Goal: Task Accomplishment & Management: Manage account settings

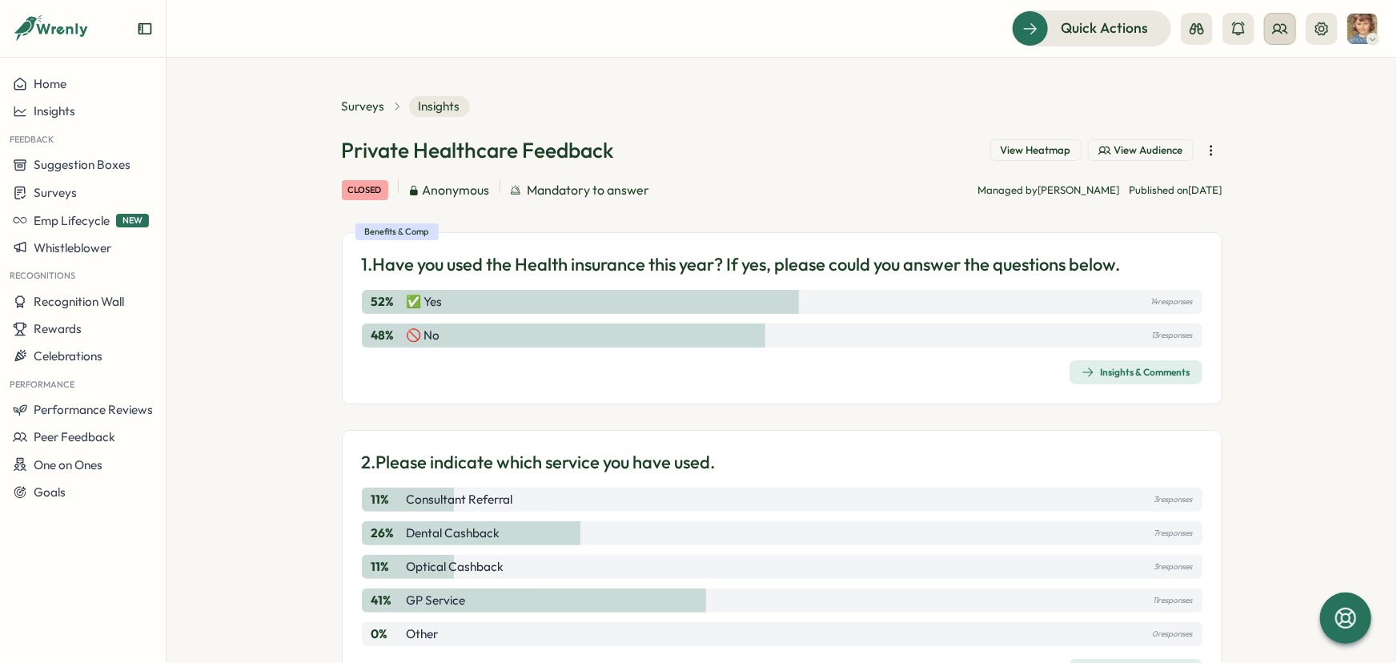
click at [1278, 38] on button at bounding box center [1280, 29] width 32 height 32
click at [1271, 80] on div "Org Members" at bounding box center [1281, 79] width 101 height 18
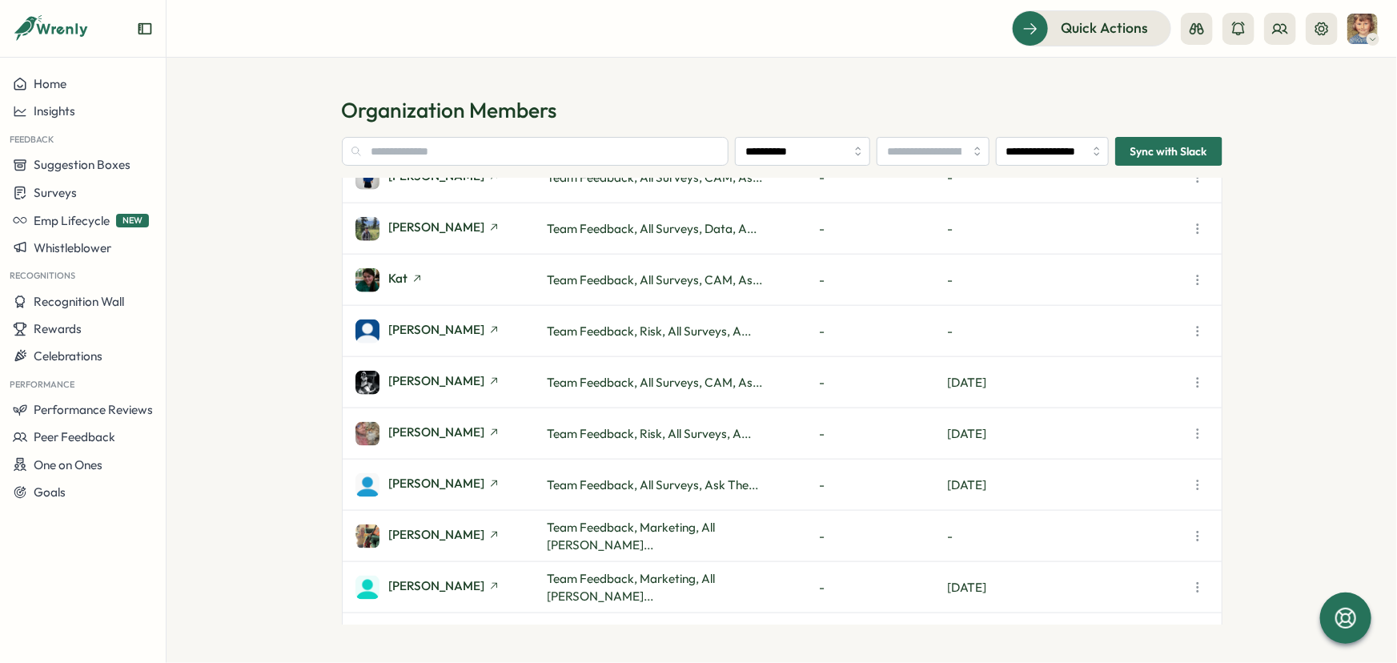
scroll to position [967, 0]
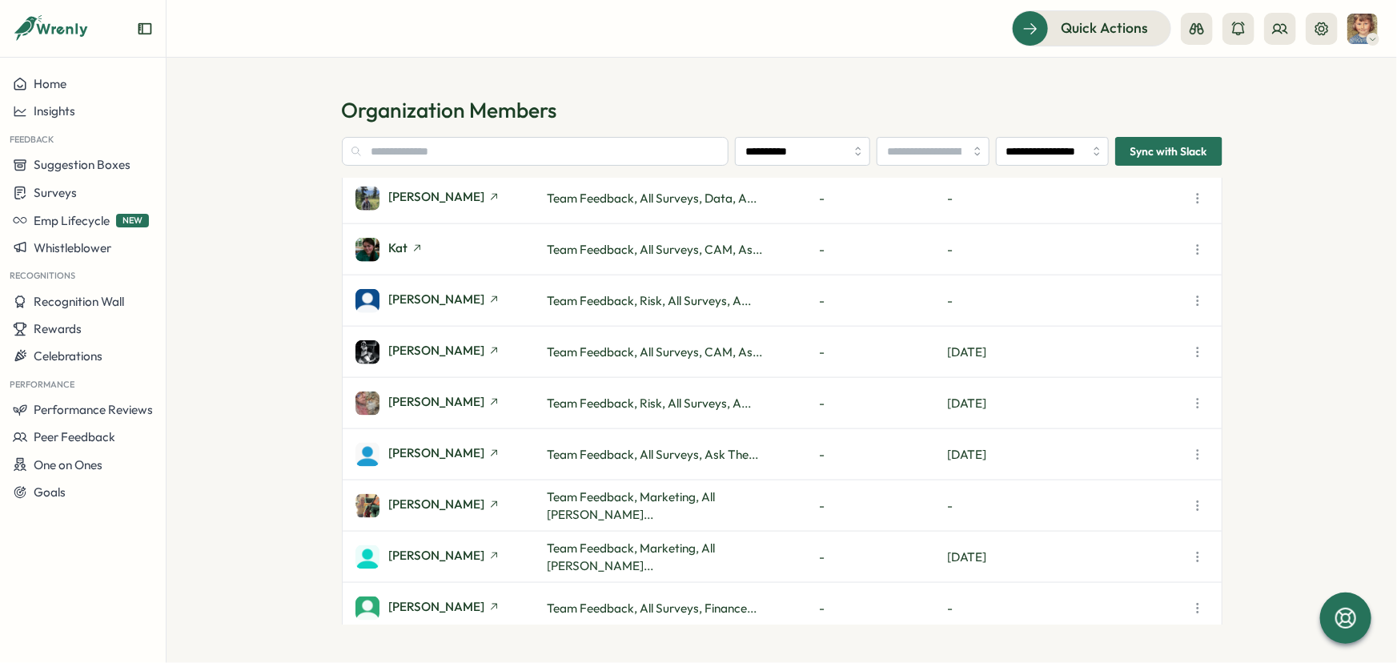
click at [1201, 455] on icon "button" at bounding box center [1198, 455] width 16 height 16
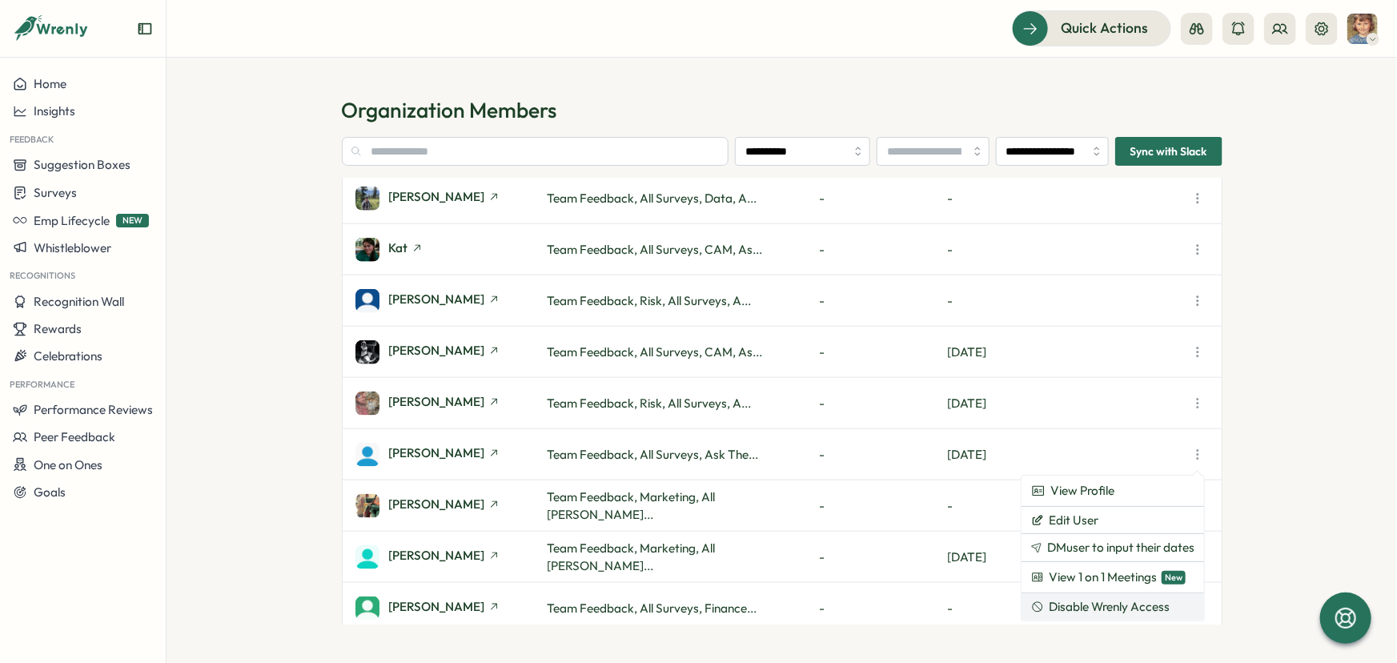
click at [1111, 606] on span "Disable Wrenly Access" at bounding box center [1109, 607] width 121 height 14
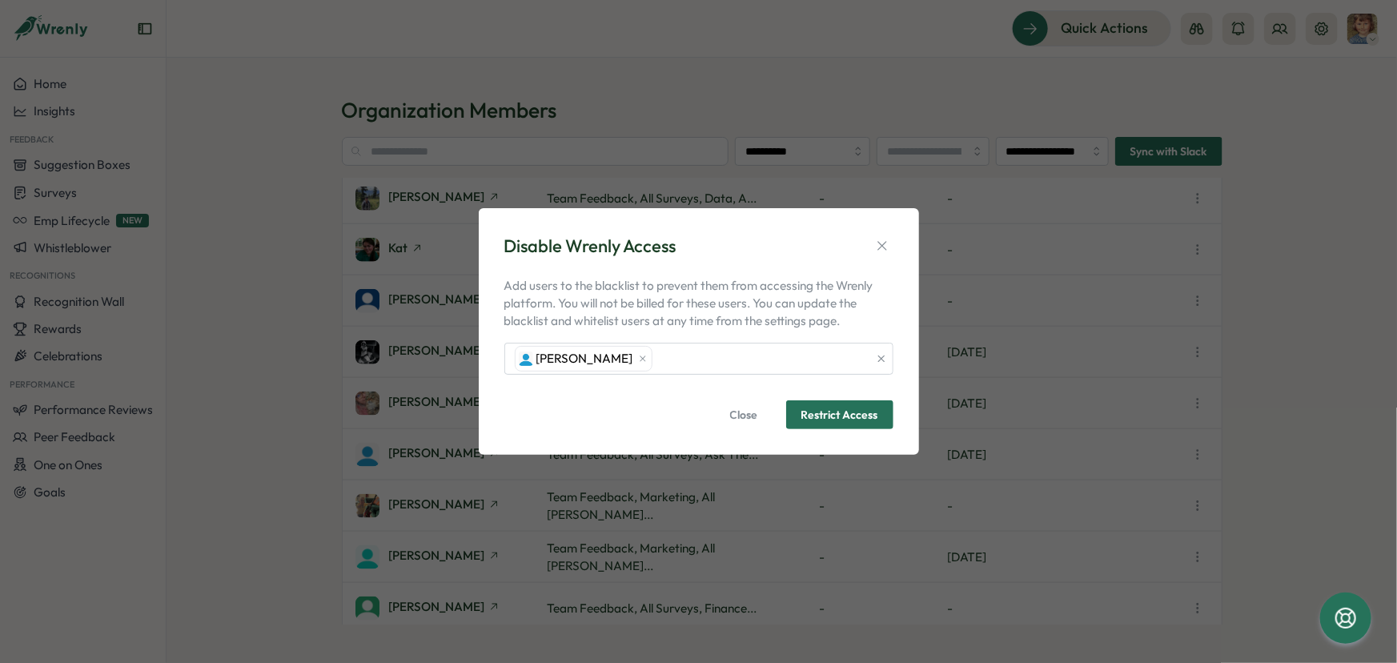
click at [836, 416] on span "Restrict Access" at bounding box center [839, 414] width 77 height 11
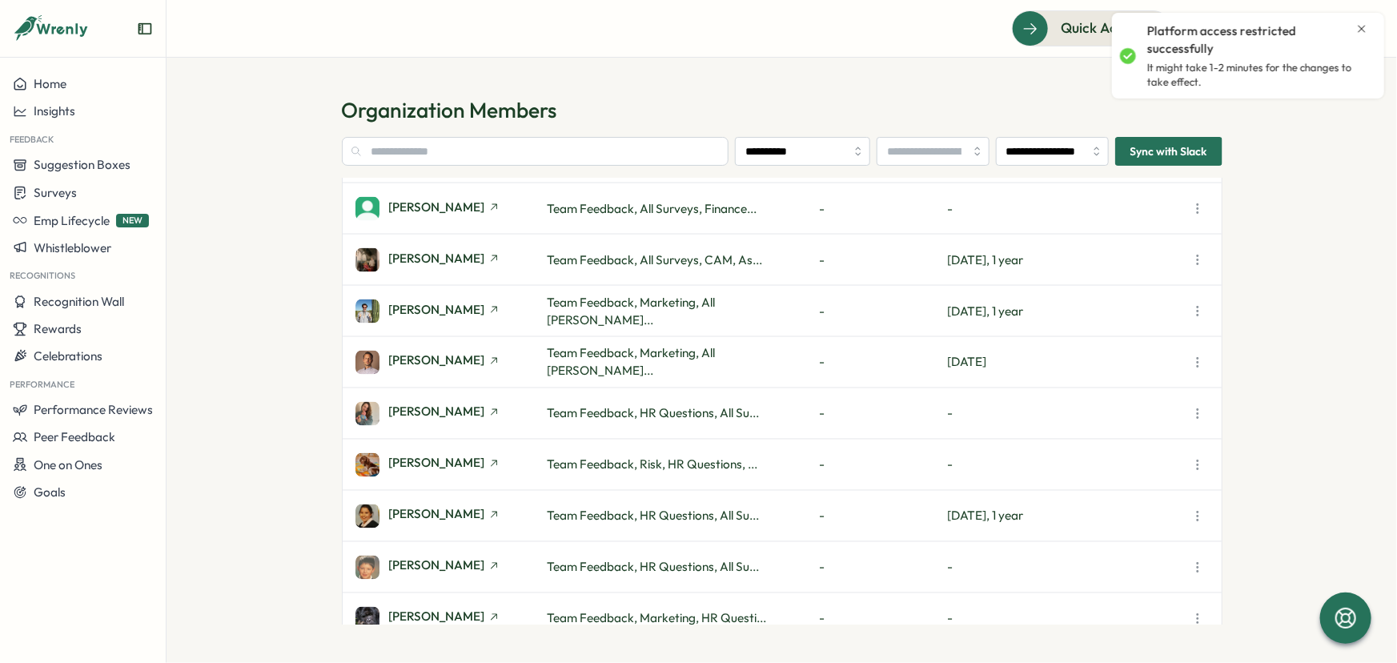
scroll to position [1407, 0]
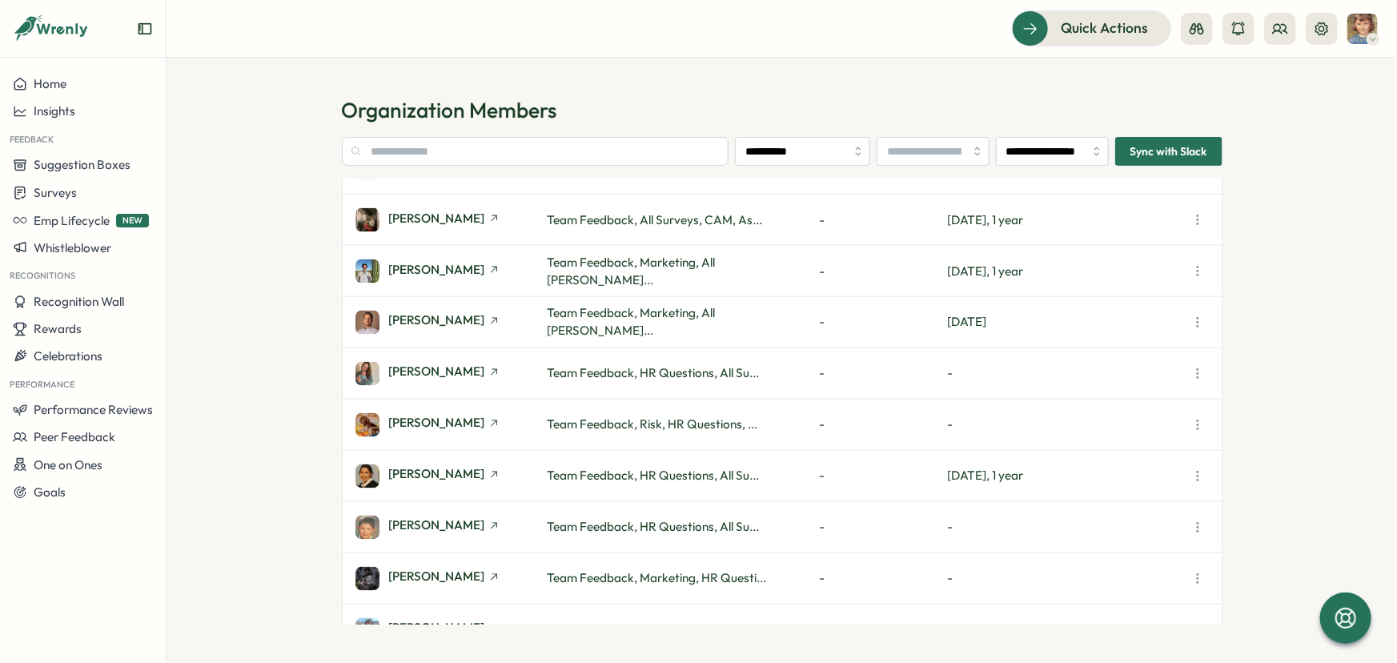
click at [1196, 375] on icon "button" at bounding box center [1198, 374] width 16 height 16
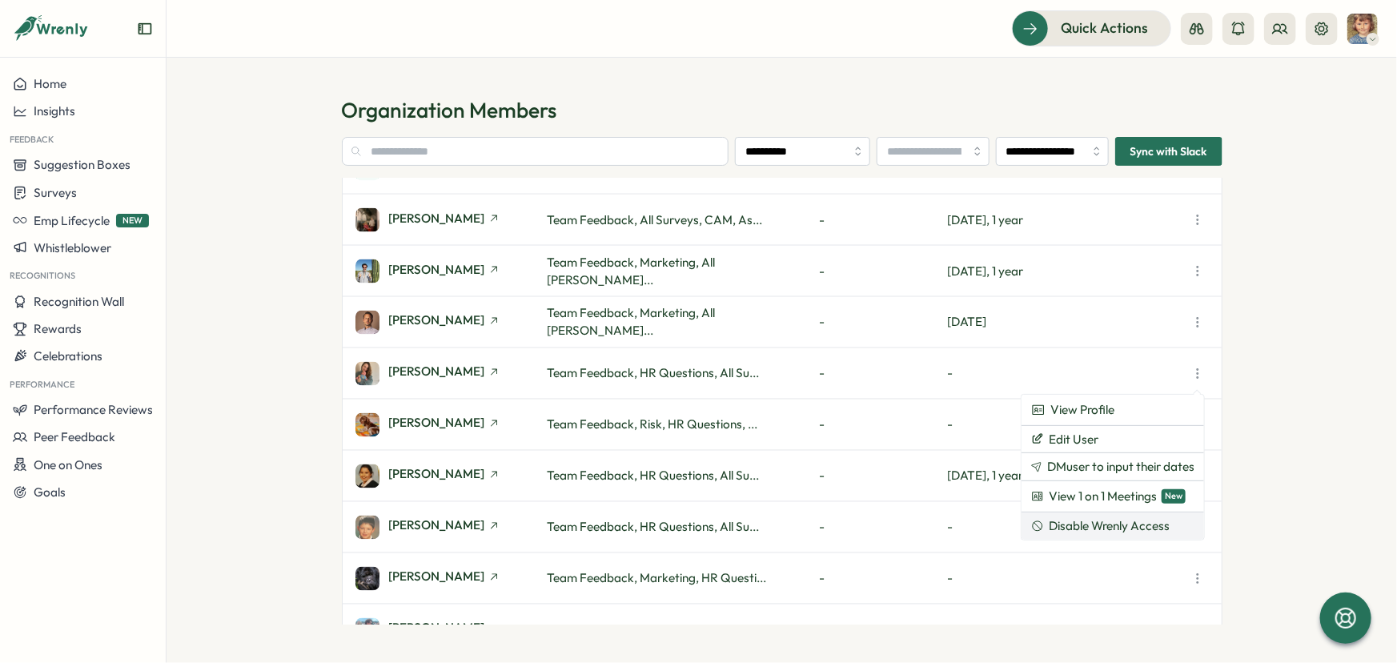
click at [1108, 524] on span "Disable Wrenly Access" at bounding box center [1109, 526] width 121 height 14
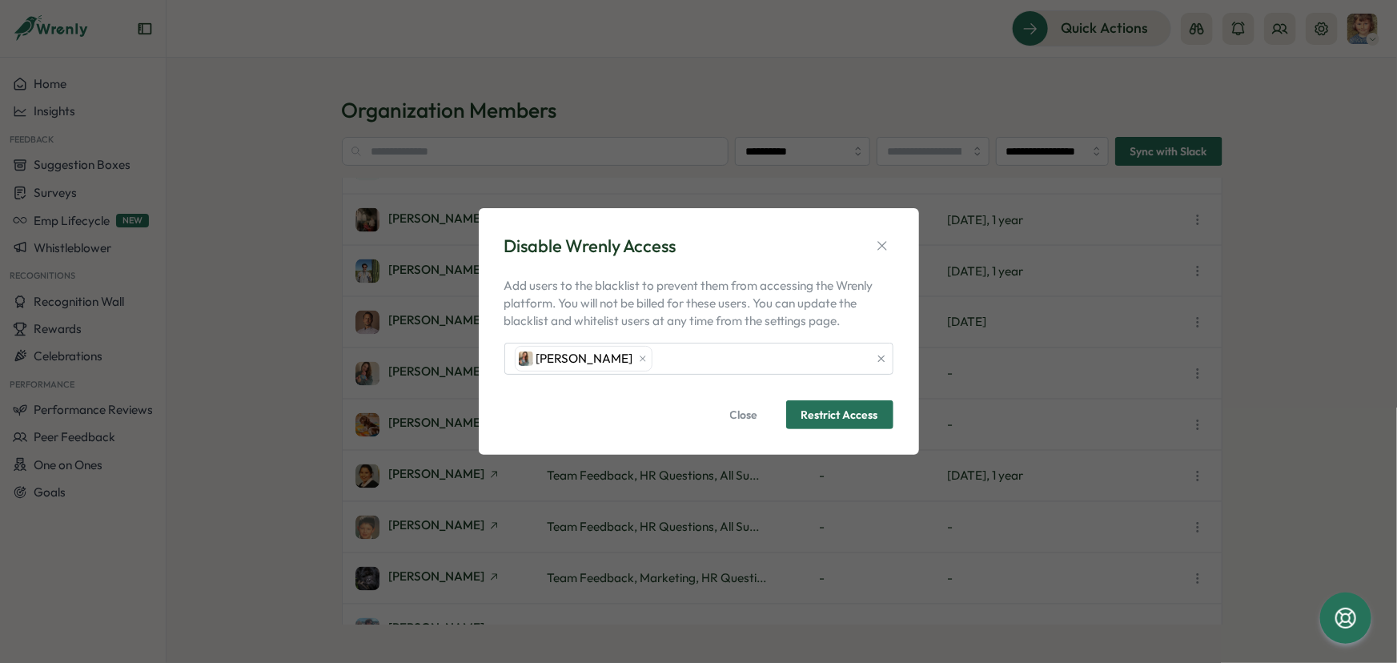
click at [822, 418] on span "Restrict Access" at bounding box center [839, 414] width 77 height 11
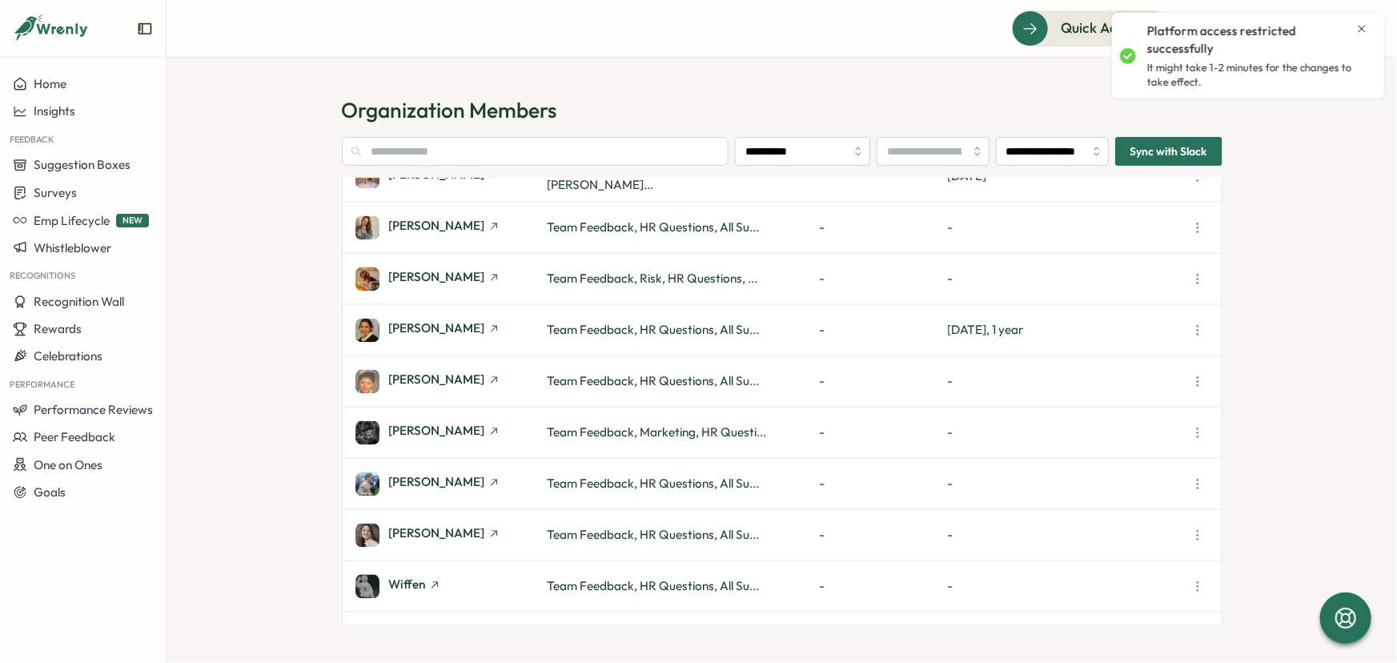
scroll to position [1592, 0]
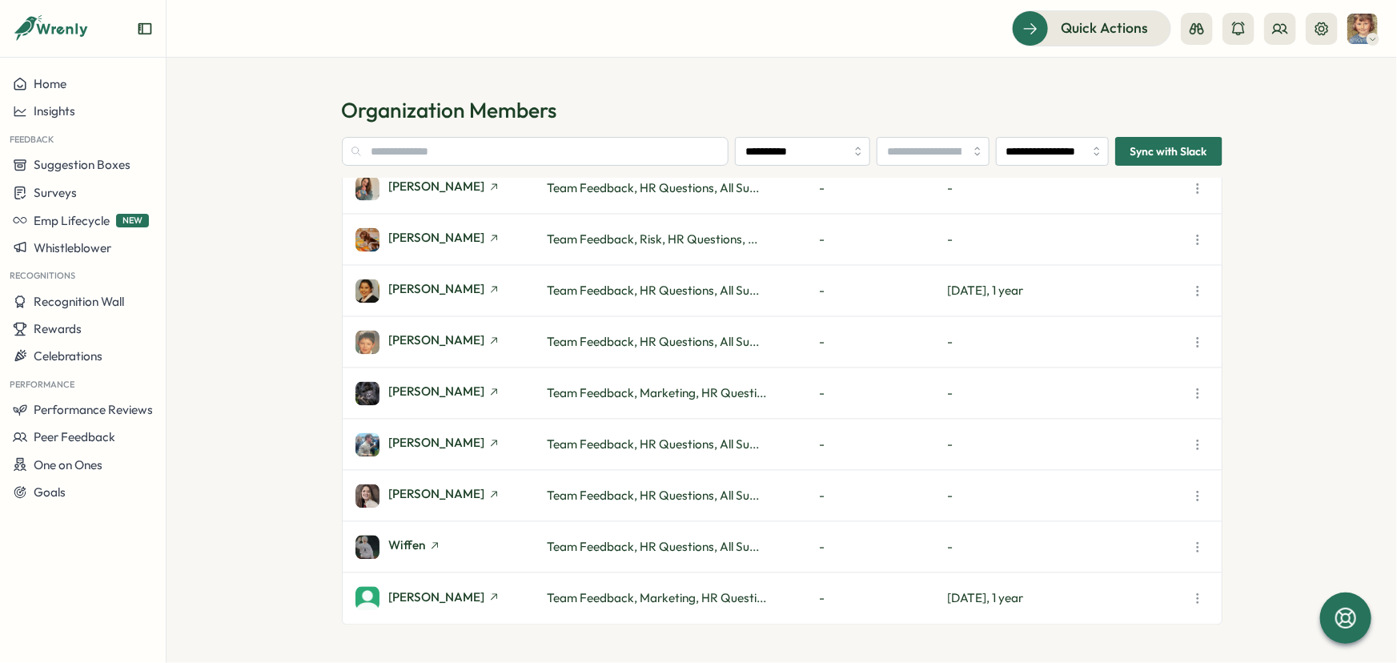
click at [1160, 147] on span "Sync with Slack" at bounding box center [1168, 151] width 77 height 27
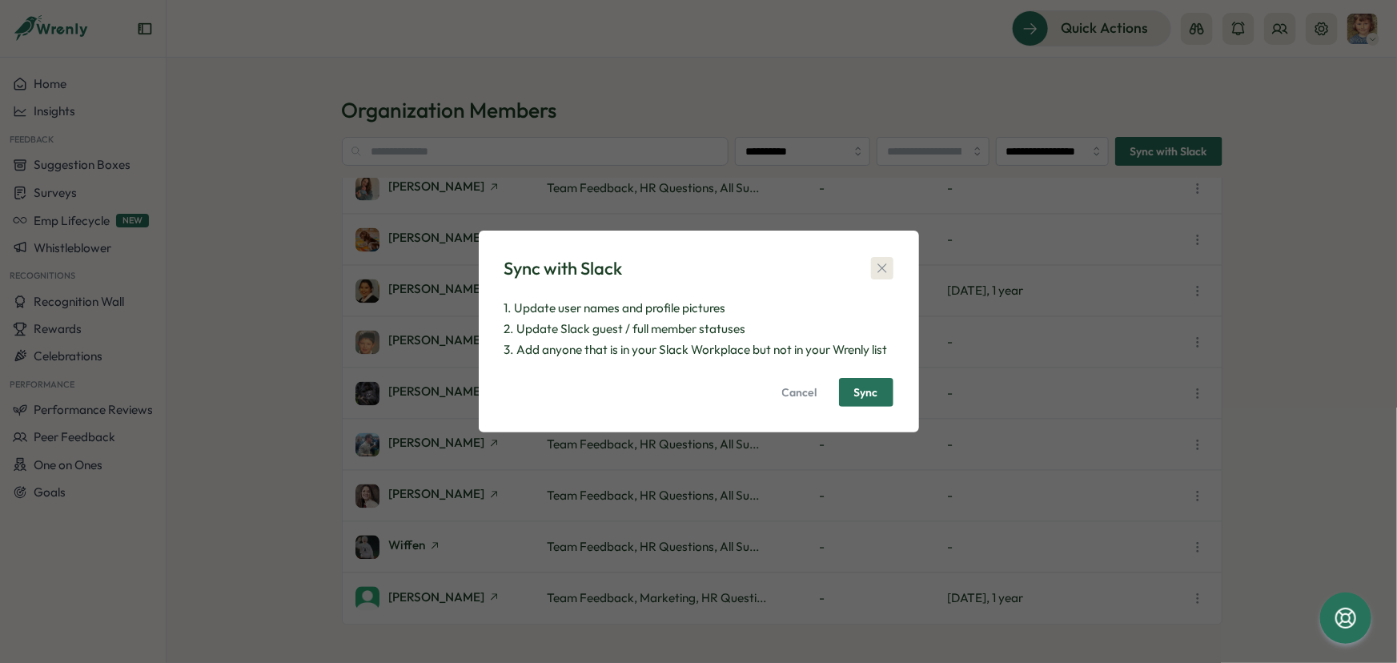
click at [878, 272] on icon "button" at bounding box center [881, 267] width 9 height 9
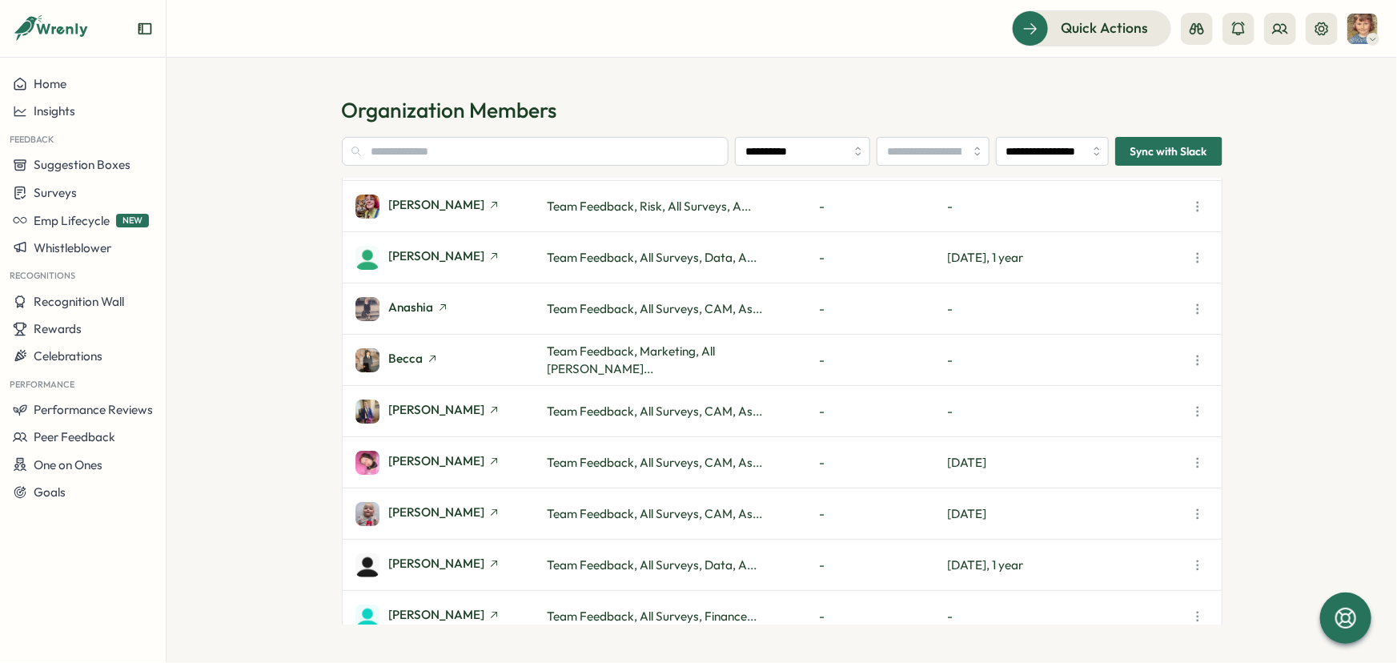
scroll to position [0, 0]
